Goal: Information Seeking & Learning: Check status

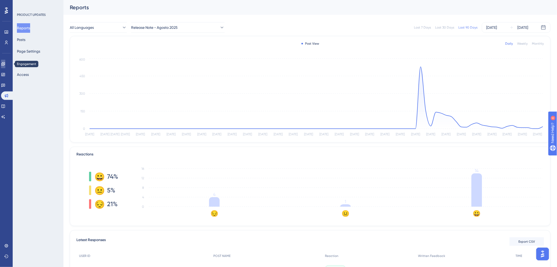
drag, startPoint x: 6, startPoint y: 62, endPoint x: 14, endPoint y: 73, distance: 13.6
click at [5, 62] on icon at bounding box center [3, 64] width 4 height 4
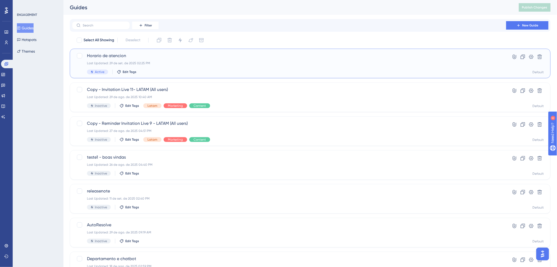
click at [263, 72] on div "Active Edit Tags" at bounding box center [289, 72] width 404 height 5
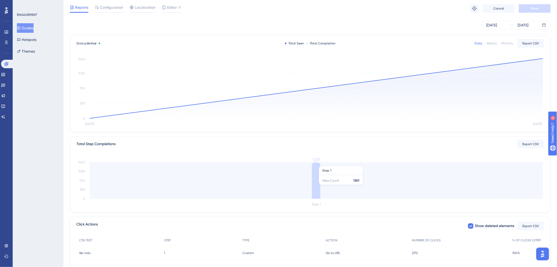
scroll to position [68, 0]
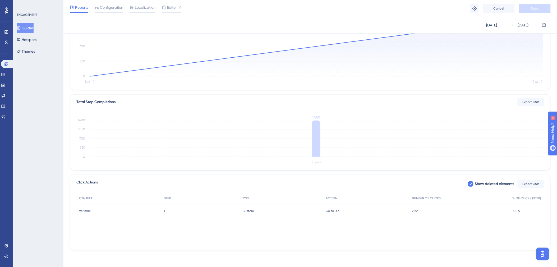
click at [415, 210] on span "2172" at bounding box center [415, 211] width 6 height 4
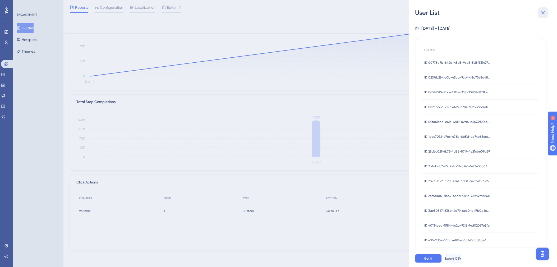
click at [546, 12] on icon at bounding box center [543, 13] width 6 height 6
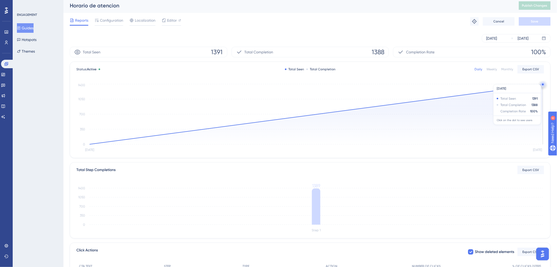
scroll to position [0, 0]
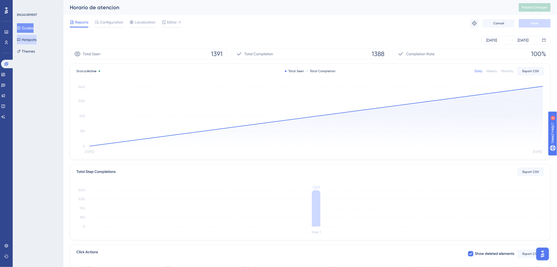
click at [26, 40] on button "Hotspots" at bounding box center [27, 40] width 20 height 10
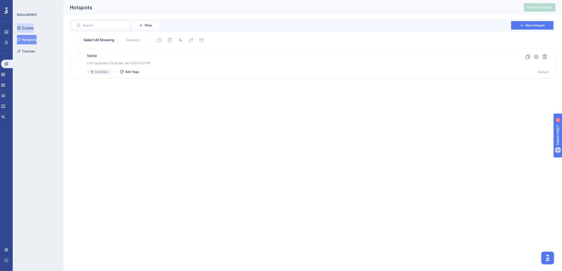
click at [34, 28] on button "Guides" at bounding box center [25, 28] width 17 height 10
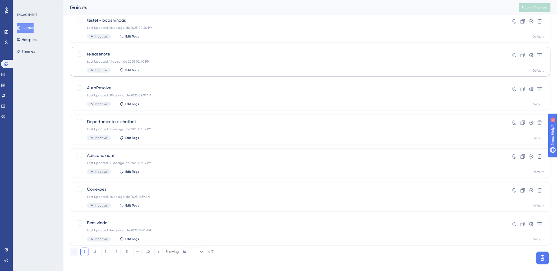
scroll to position [139, 0]
click at [150, 249] on button "10" at bounding box center [148, 250] width 8 height 8
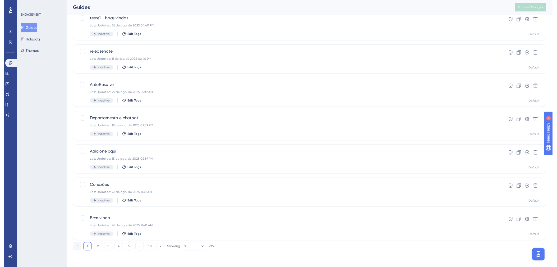
scroll to position [0, 0]
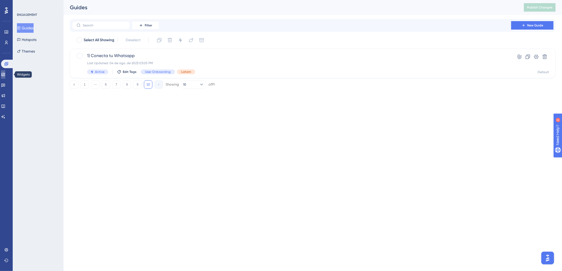
click at [5, 73] on icon at bounding box center [2, 74] width 3 height 3
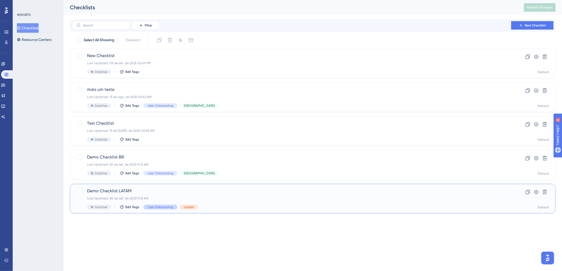
click at [160, 207] on span "User Onboarding" at bounding box center [161, 207] width 26 height 4
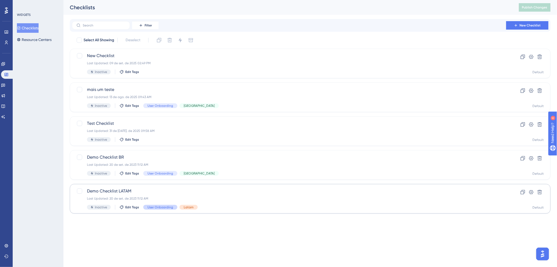
scroll to position [68, 0]
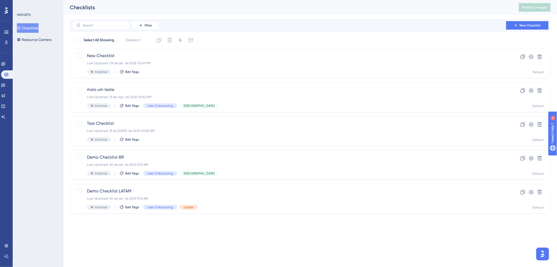
scroll to position [0, 0]
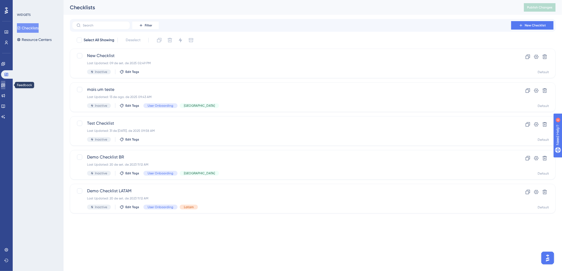
click at [5, 87] on link at bounding box center [3, 85] width 4 height 8
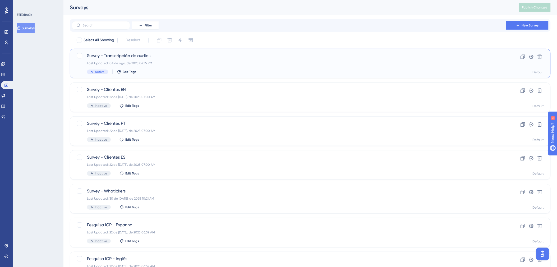
click at [261, 64] on div "Last Updated: 04 de ago. de 2025 04:15 PM" at bounding box center [289, 63] width 404 height 4
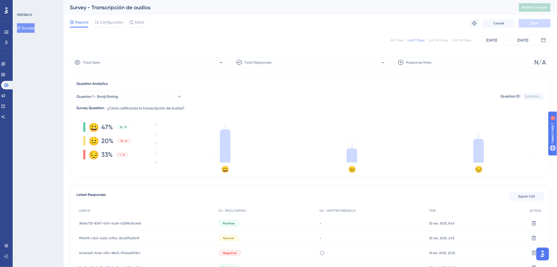
scroll to position [20, 0]
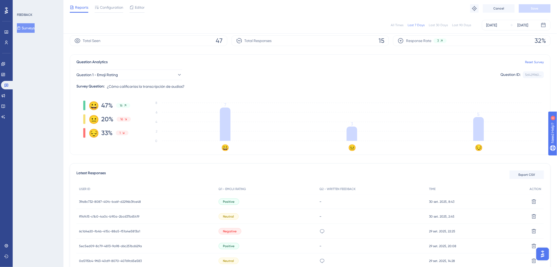
click at [461, 23] on div "Last 90 Days" at bounding box center [461, 25] width 19 height 4
click at [319, 204] on div "-" at bounding box center [372, 201] width 110 height 15
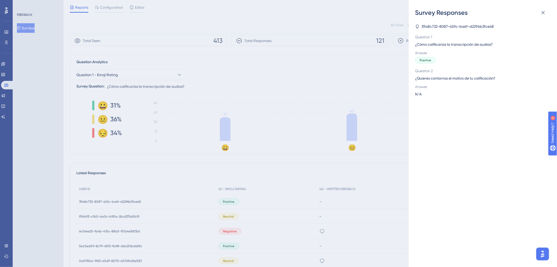
click at [324, 226] on div "Survey Responses 39a8c732-8087-40fc-ba6f-d2296b3fce48 Question 1 ¿Cómo califica…" at bounding box center [278, 133] width 557 height 267
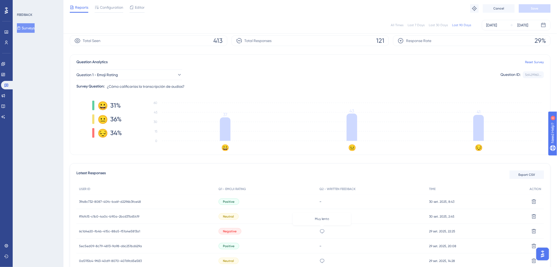
click at [324, 229] on icon at bounding box center [322, 231] width 5 height 5
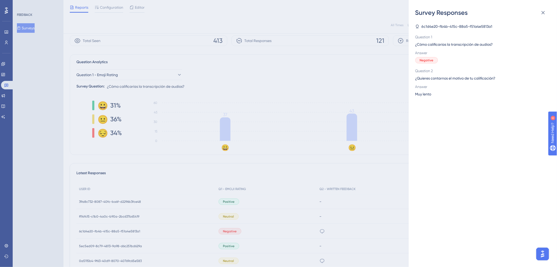
click at [326, 225] on div "Survey Responses 6c1d4e20-fb4b-415c-88a5-f51a4e5813a1 Question 1 ¿Cómo califica…" at bounding box center [278, 133] width 557 height 267
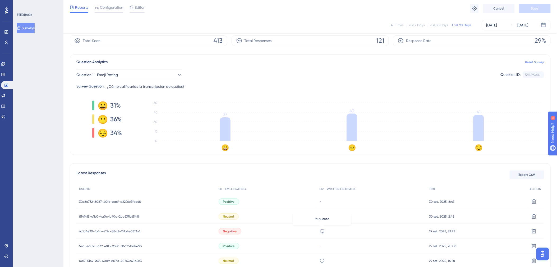
click at [324, 231] on icon at bounding box center [322, 231] width 5 height 5
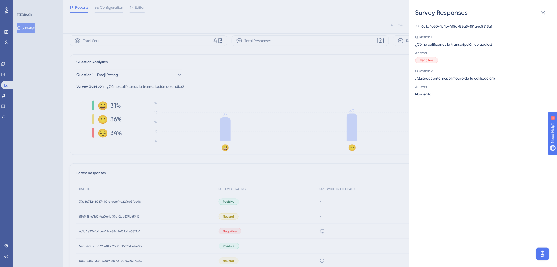
click at [301, 229] on div "Survey Responses 6c1d4e20-fb4b-415c-88a5-f51a4e5813a1 Question 1 ¿Cómo califica…" at bounding box center [278, 133] width 557 height 267
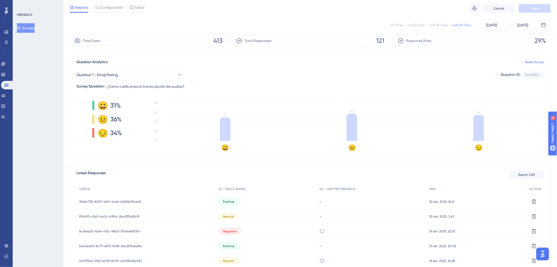
click at [122, 231] on span "6c1d4e20-fb4b-415c-88a5-f51a4e5813a1" at bounding box center [109, 231] width 61 height 4
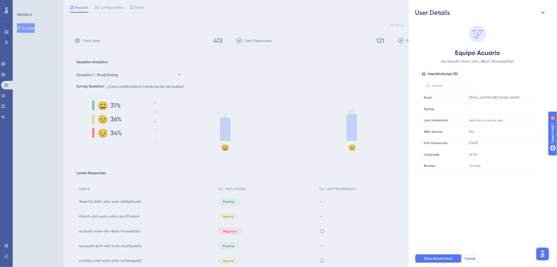
click at [122, 231] on div "User Details Equipo Acuario # 6c1d4e20-fb4b-415c-88a5-f51a4e5813a1 User Attribu…" at bounding box center [278, 133] width 557 height 267
